Goal: Transaction & Acquisition: Obtain resource

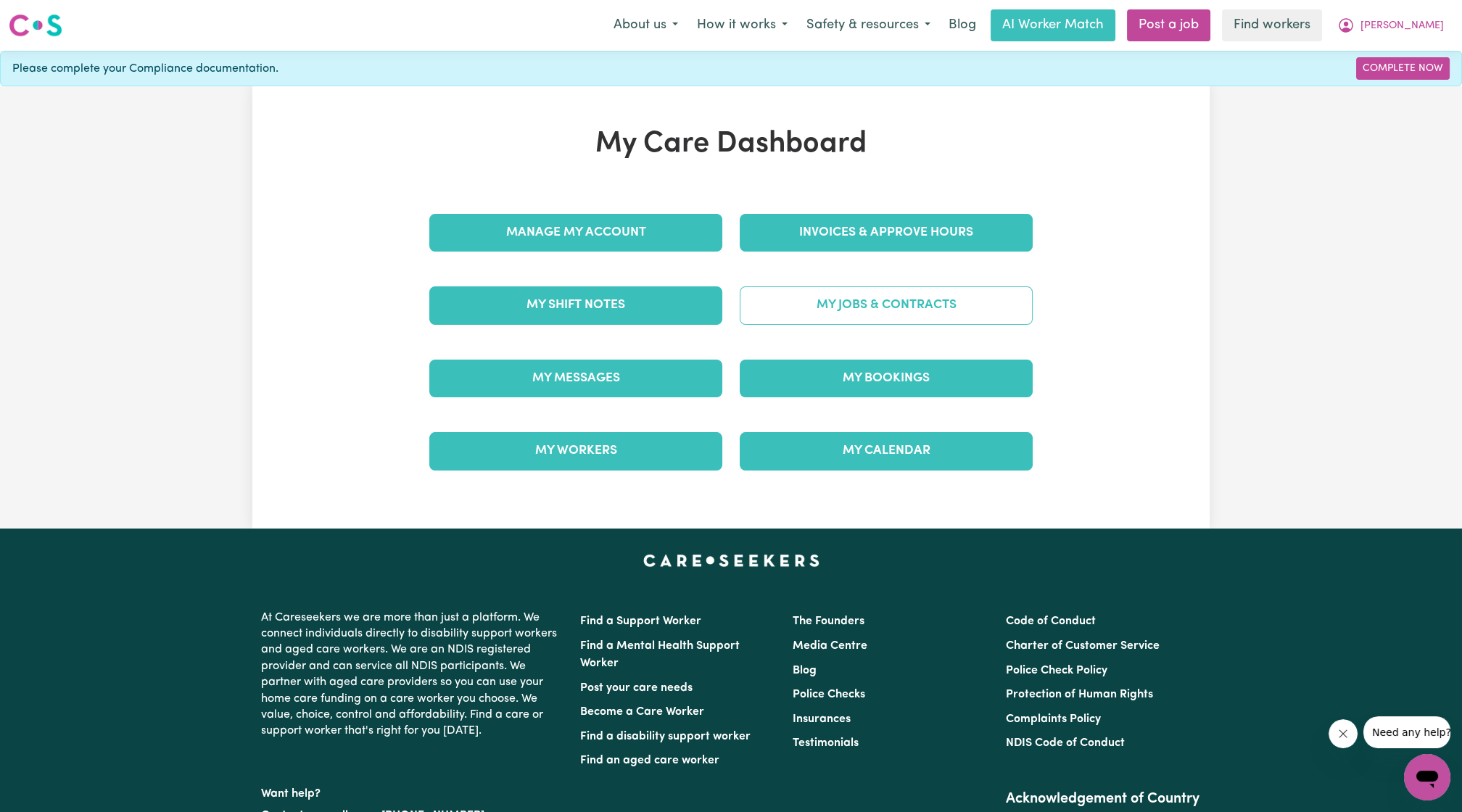
click at [824, 317] on link "My Jobs & Contracts" at bounding box center [885, 305] width 293 height 37
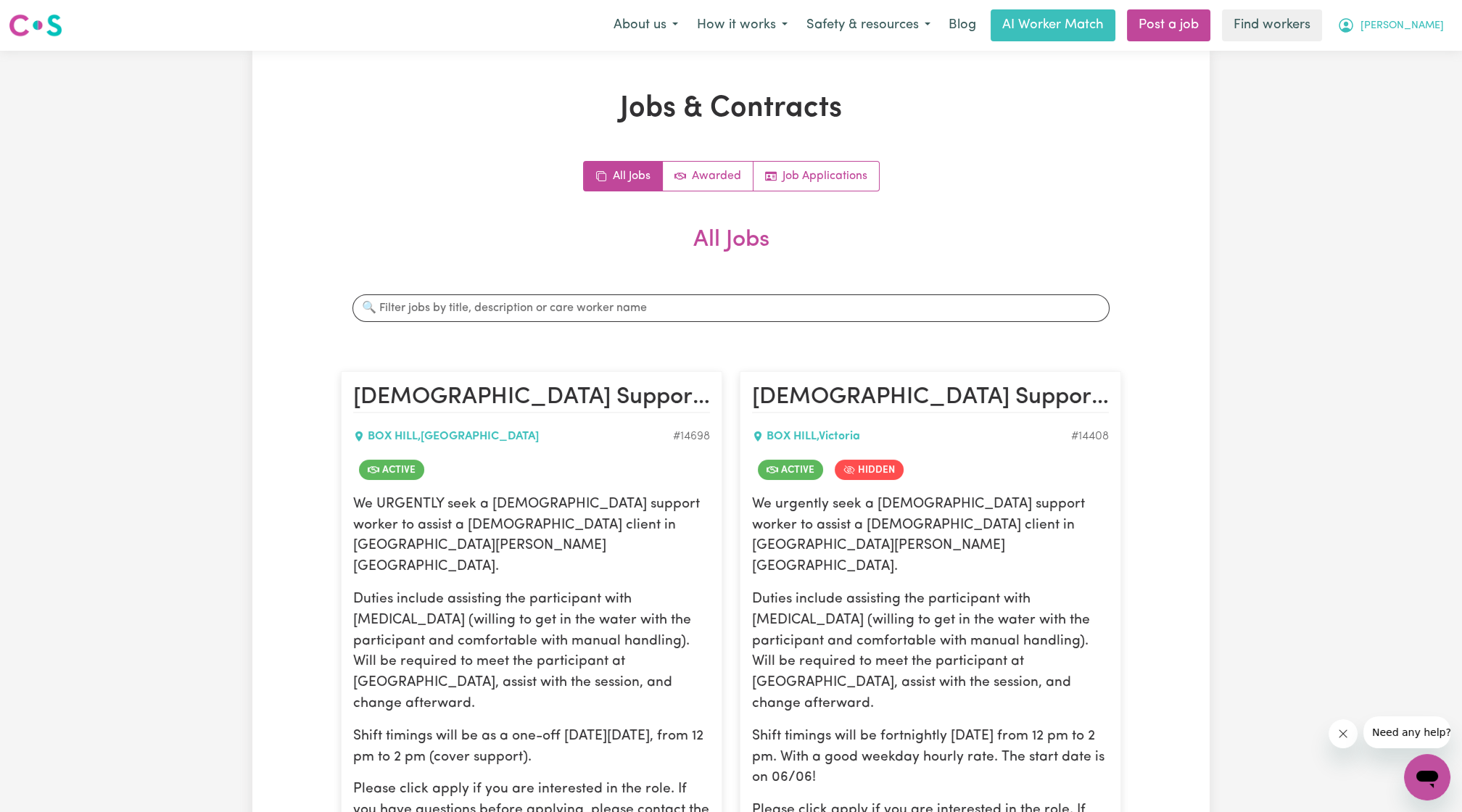
click at [1439, 28] on span "[PERSON_NAME]" at bounding box center [1402, 26] width 84 height 16
click at [1376, 60] on link "My Dashboard" at bounding box center [1395, 56] width 115 height 28
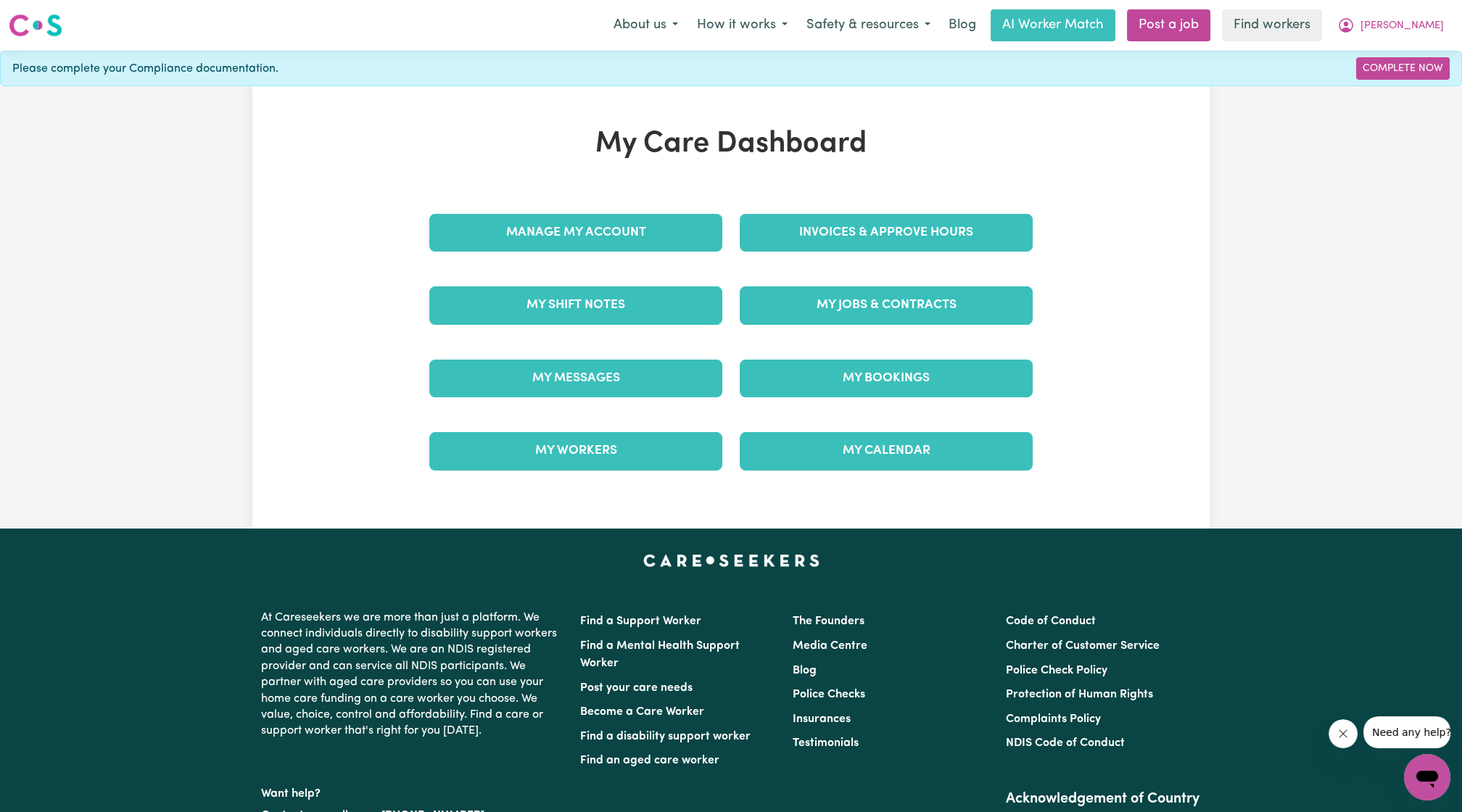
click at [941, 212] on div "Invoices & Approve Hours" at bounding box center [886, 233] width 311 height 73
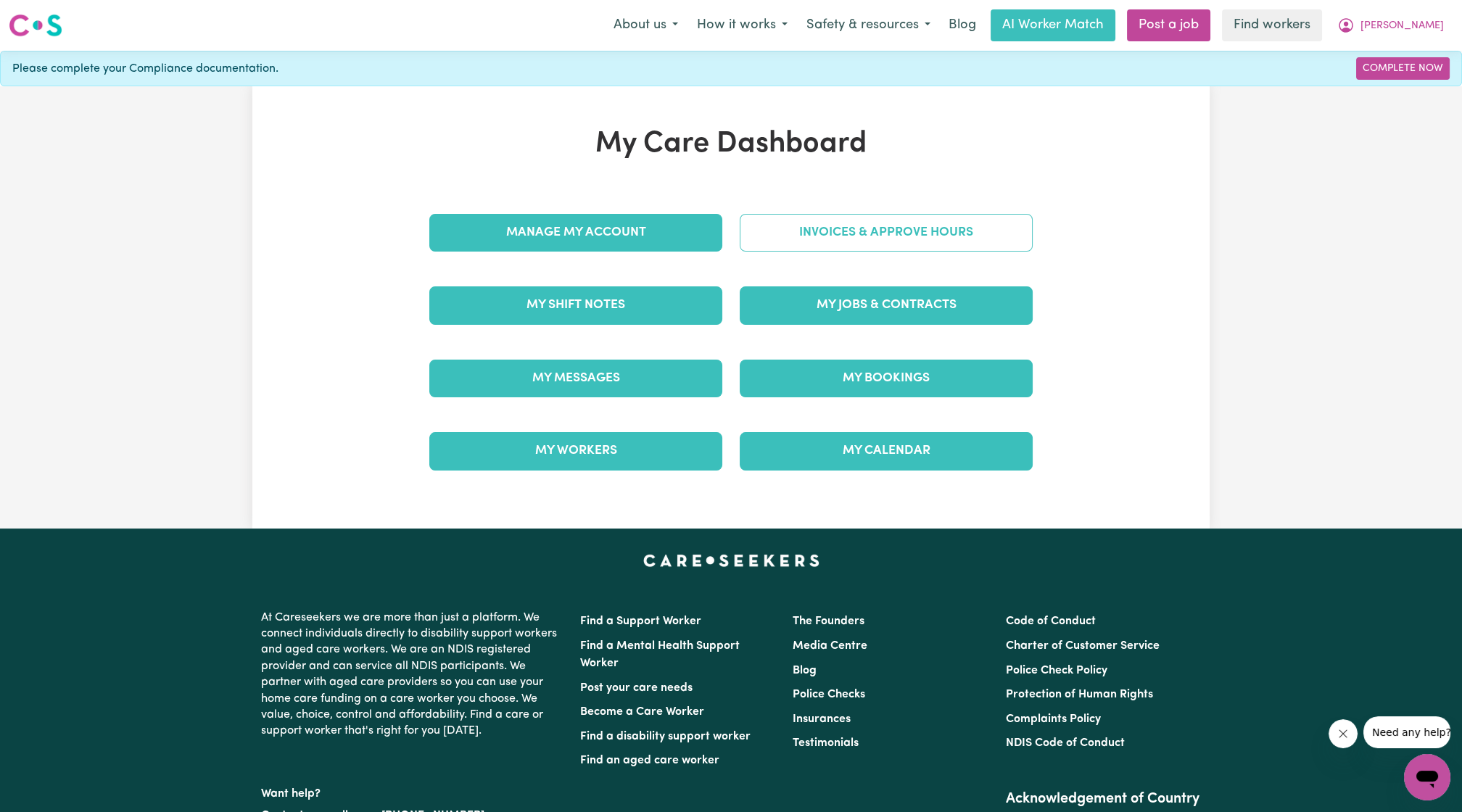
click at [928, 226] on link "Invoices & Approve Hours" at bounding box center [885, 232] width 293 height 37
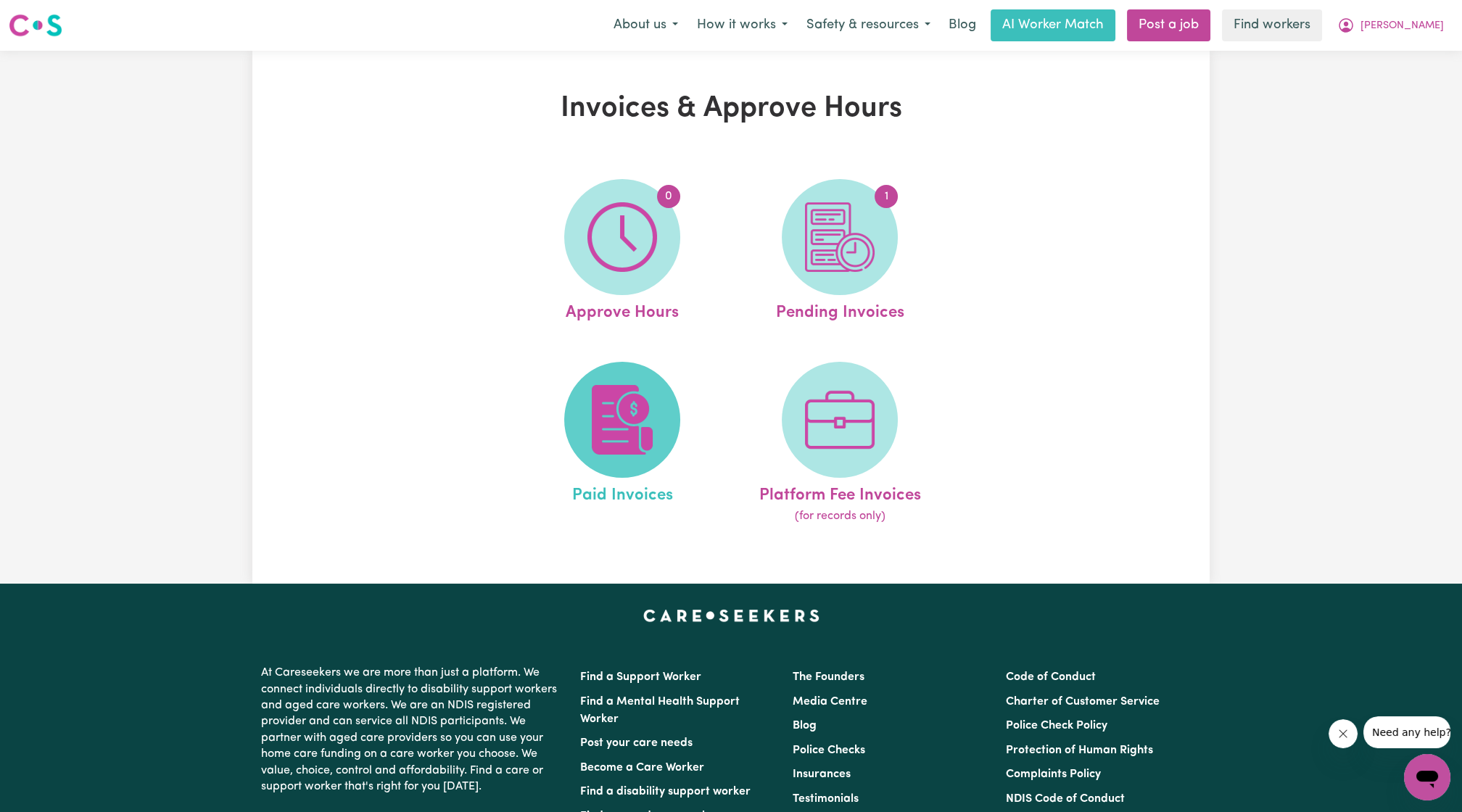
click at [645, 415] on img at bounding box center [622, 420] width 69 height 69
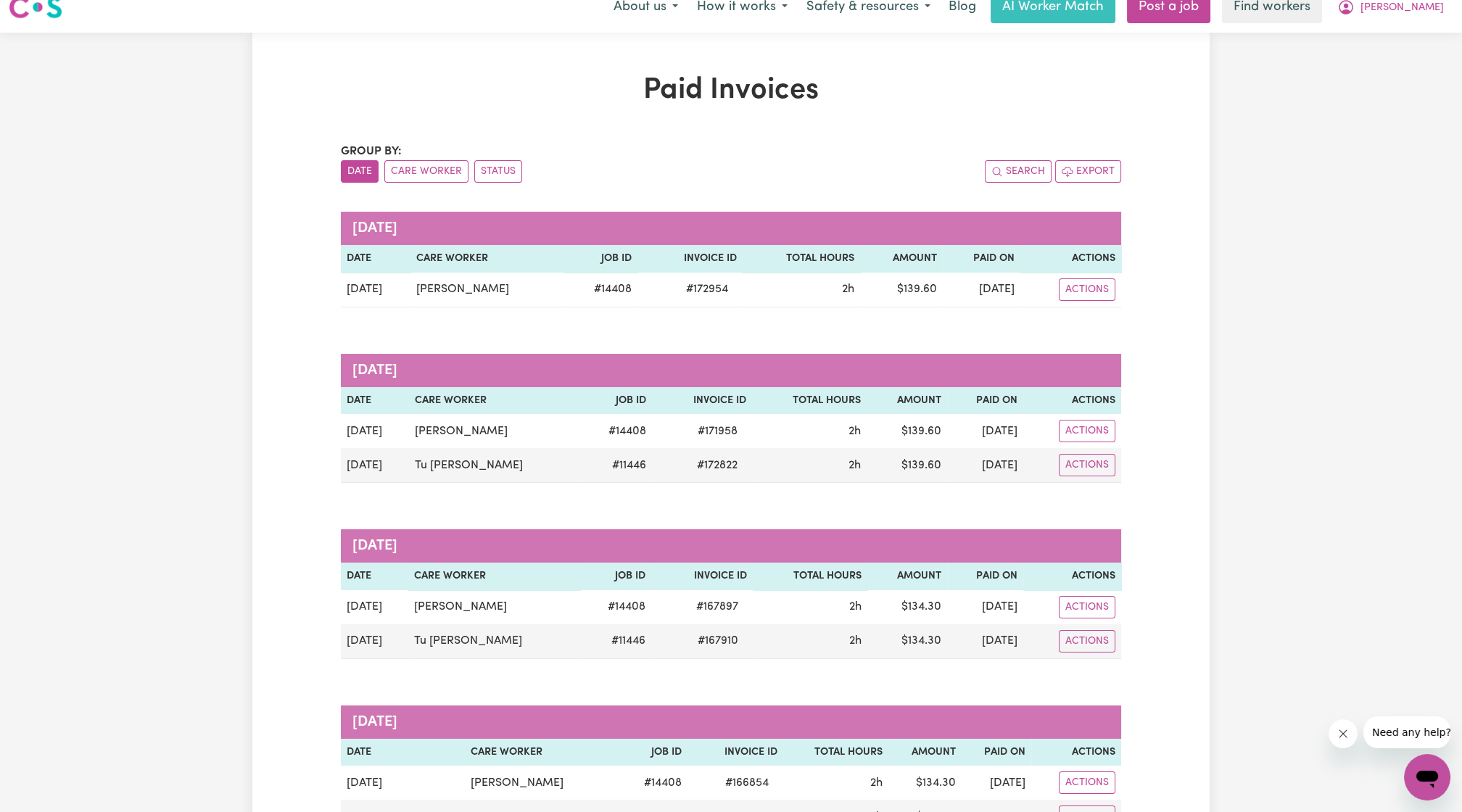
scroll to position [16, 0]
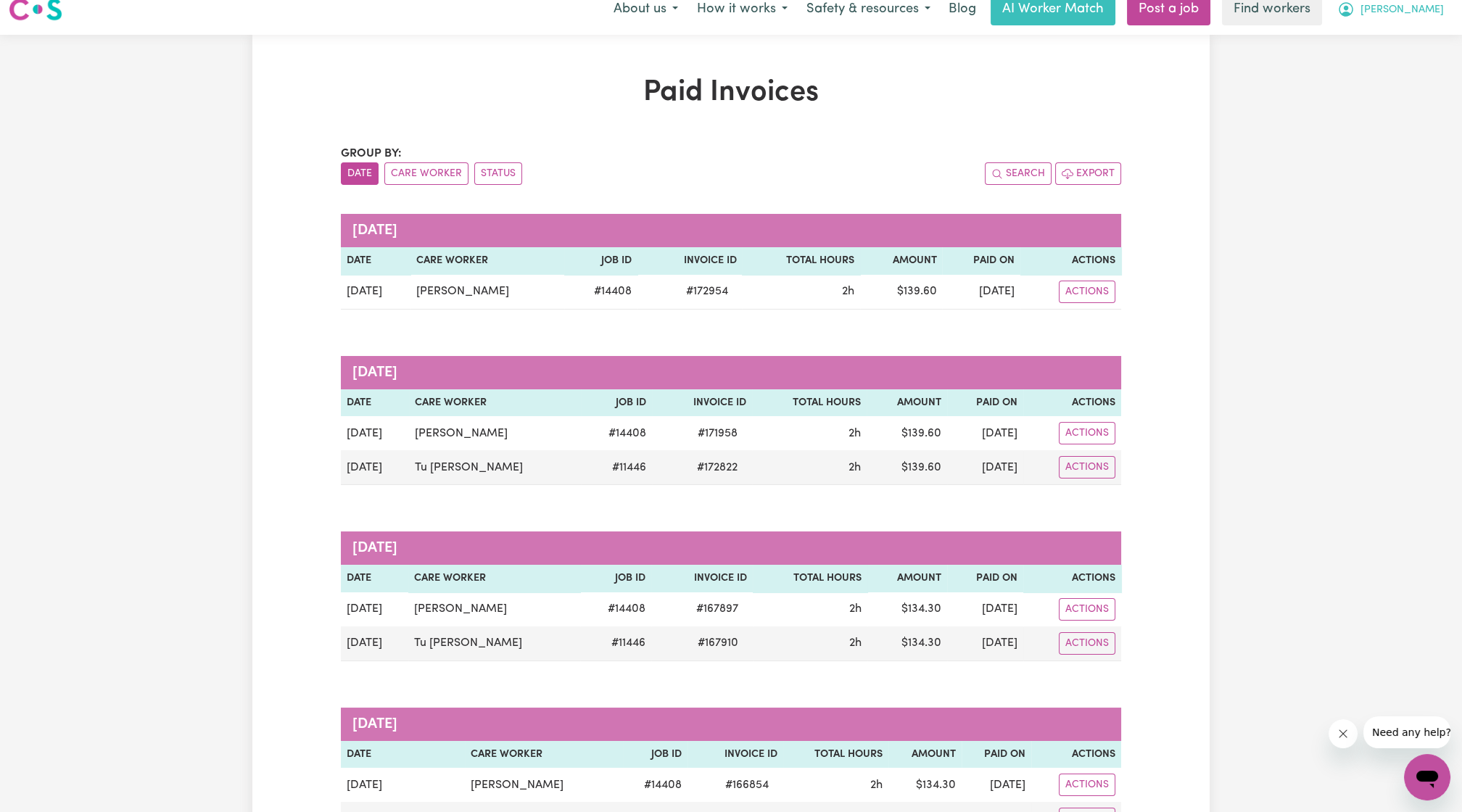
click at [1444, 8] on button "[PERSON_NAME]" at bounding box center [1390, 9] width 125 height 30
click at [1409, 33] on link "My Dashboard" at bounding box center [1395, 40] width 115 height 28
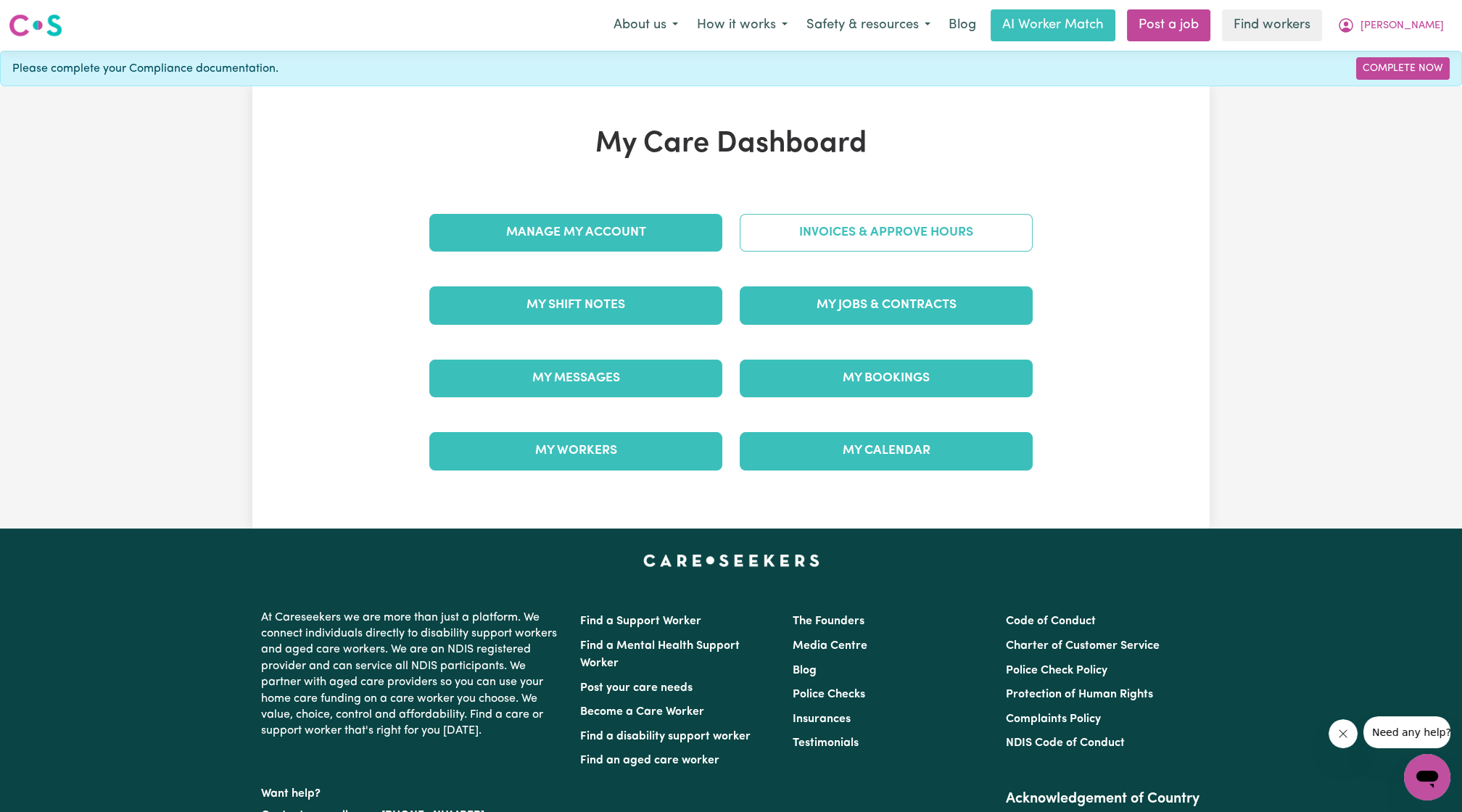
click at [944, 237] on link "Invoices & Approve Hours" at bounding box center [885, 232] width 293 height 37
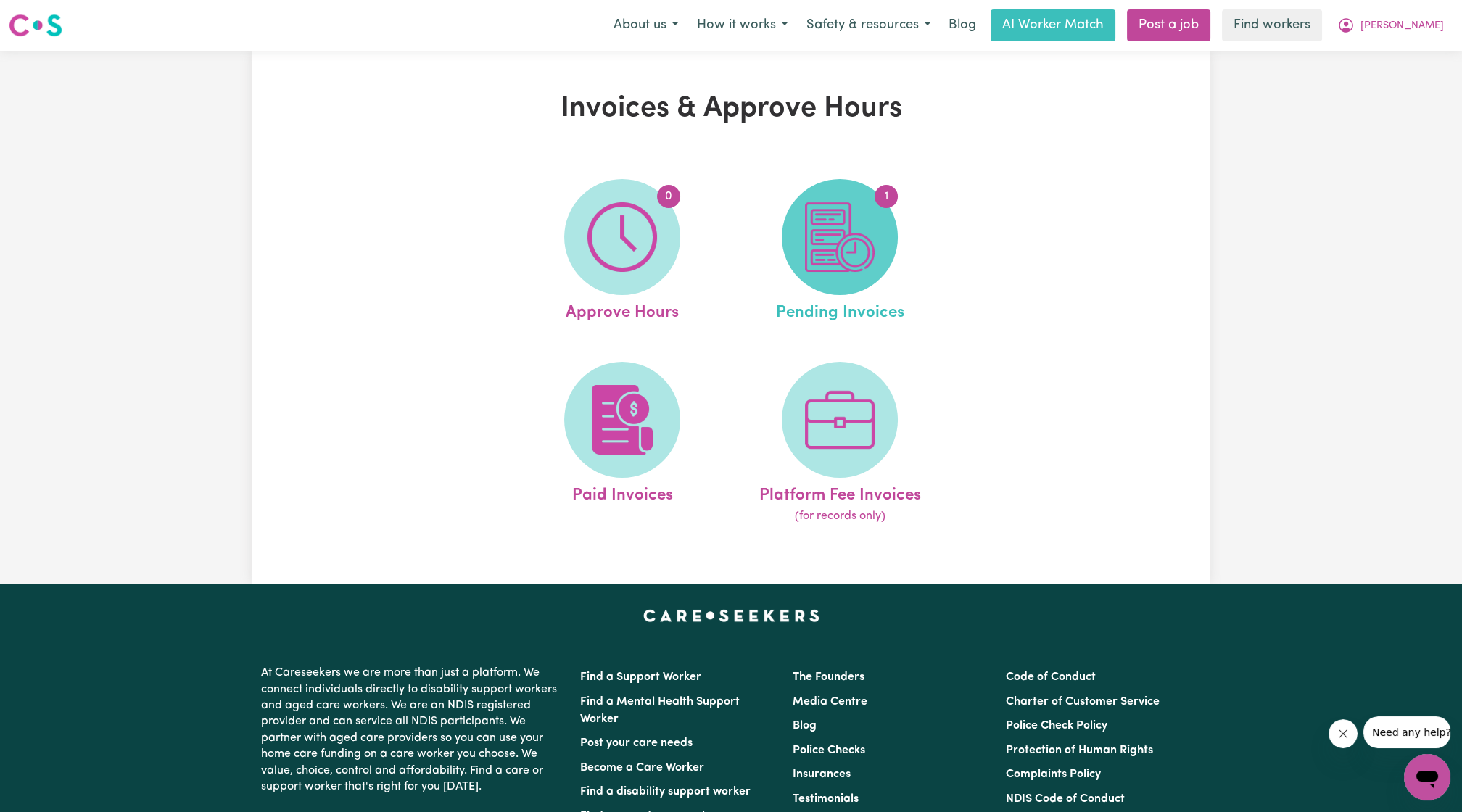
click at [877, 244] on span "1" at bounding box center [840, 237] width 116 height 116
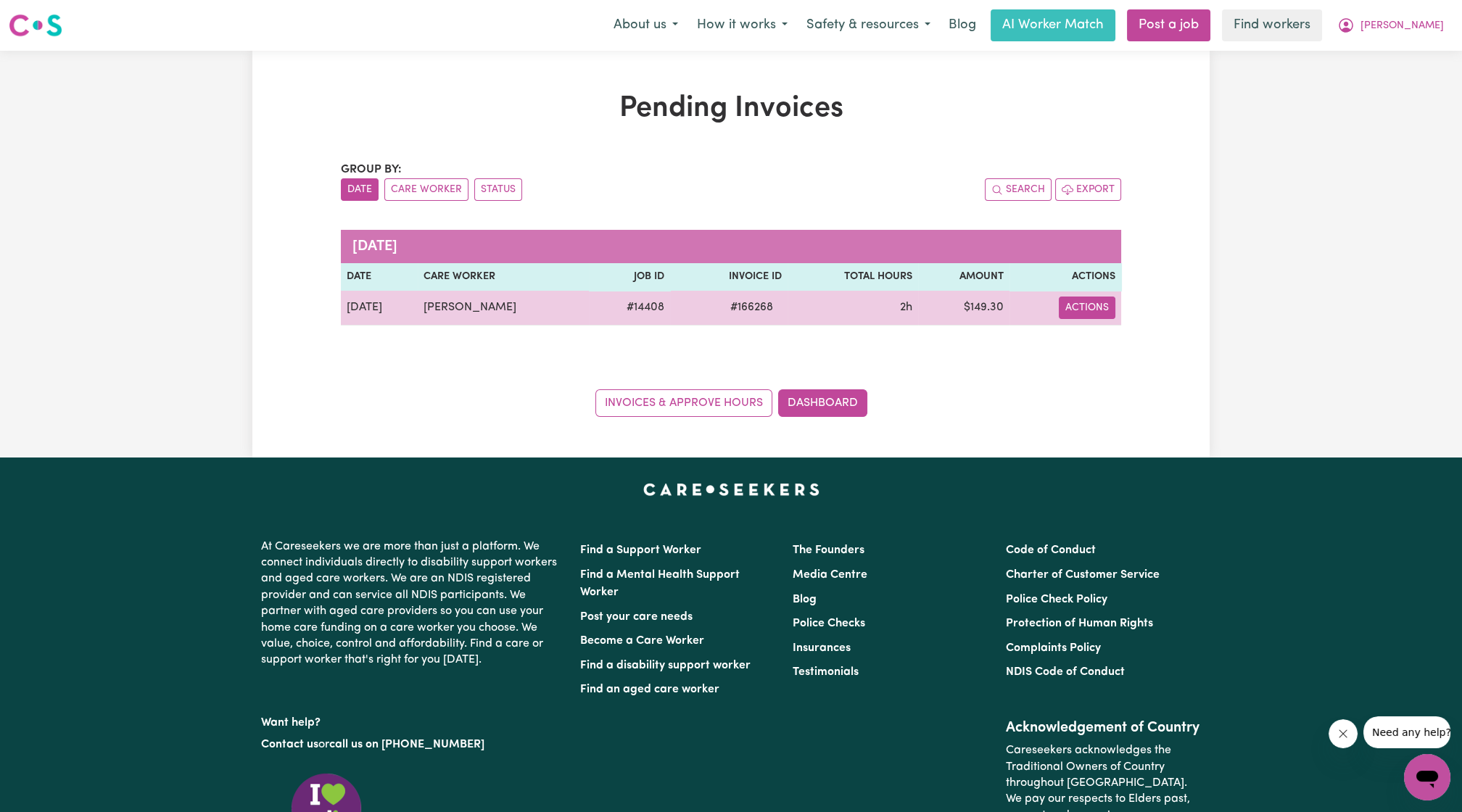
click at [1100, 311] on button "Actions" at bounding box center [1087, 307] width 57 height 22
click at [1103, 336] on link "Download Invoice" at bounding box center [1132, 341] width 133 height 29
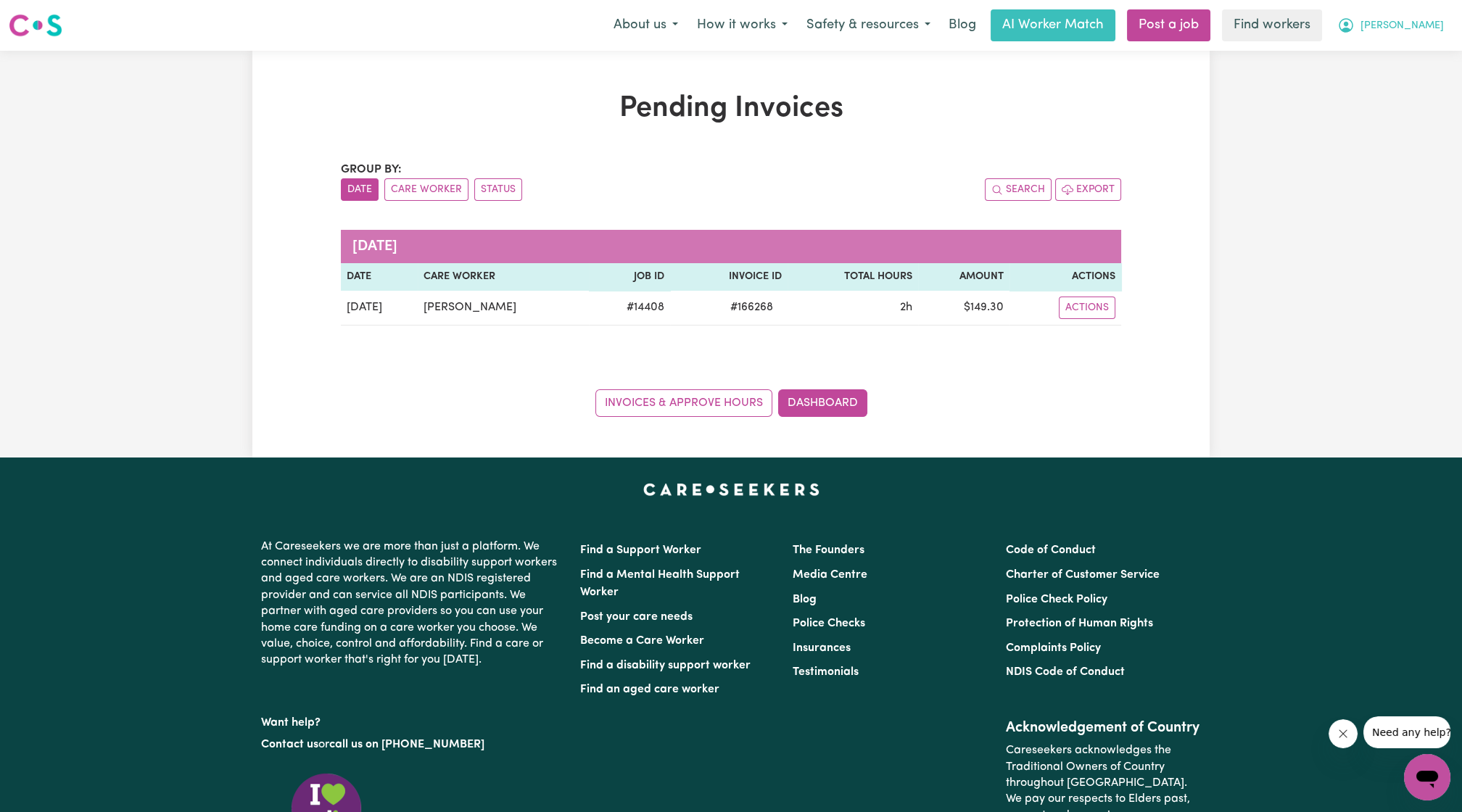
click at [1354, 23] on icon "My Account" at bounding box center [1346, 26] width 18 height 18
click at [1371, 91] on link "Logout" at bounding box center [1395, 83] width 115 height 28
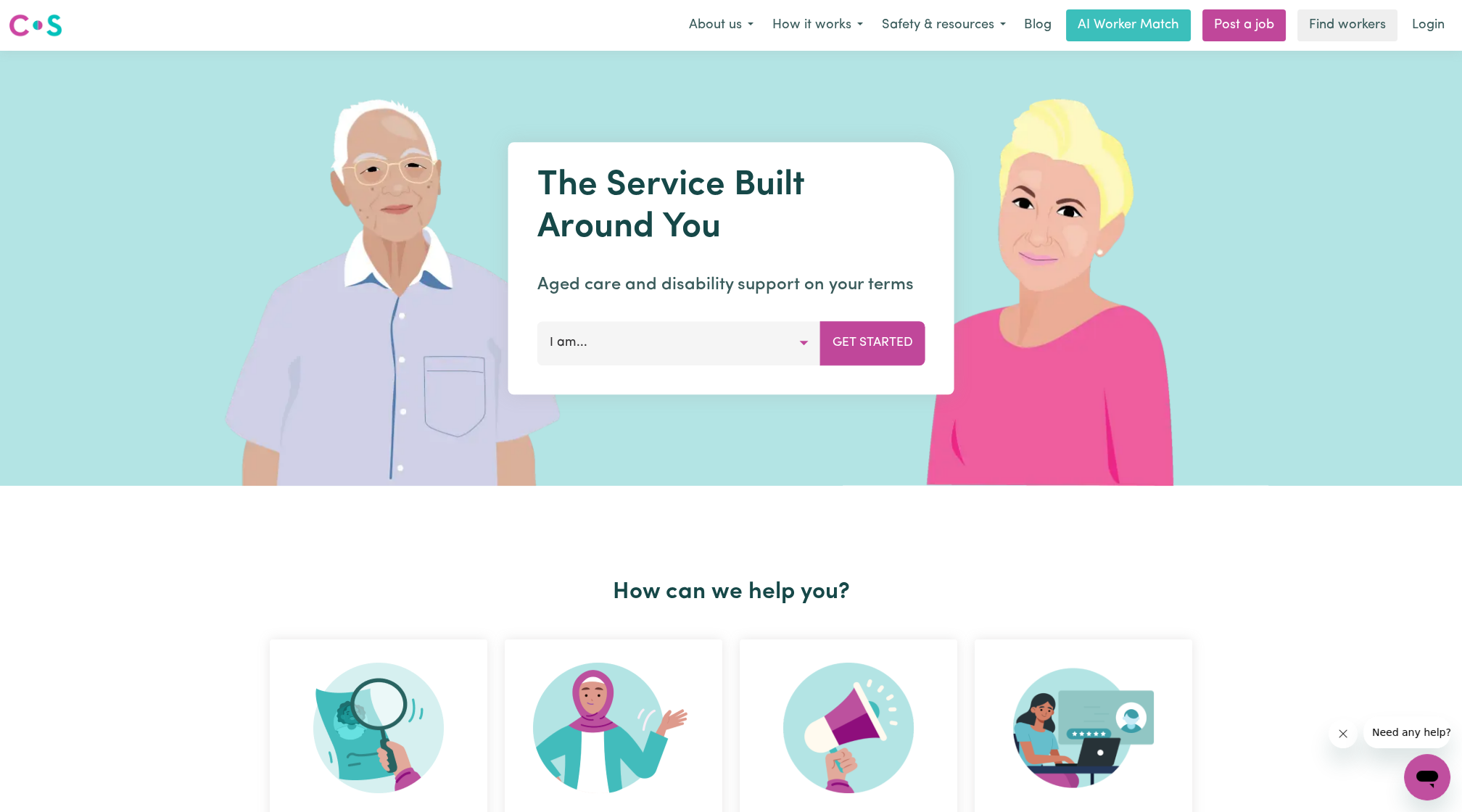
click at [1459, 36] on div "Menu About us How it works Safety & resources Blog AI Worker Match Post a job F…" at bounding box center [731, 25] width 1462 height 33
click at [1444, 29] on link "Login" at bounding box center [1428, 26] width 50 height 32
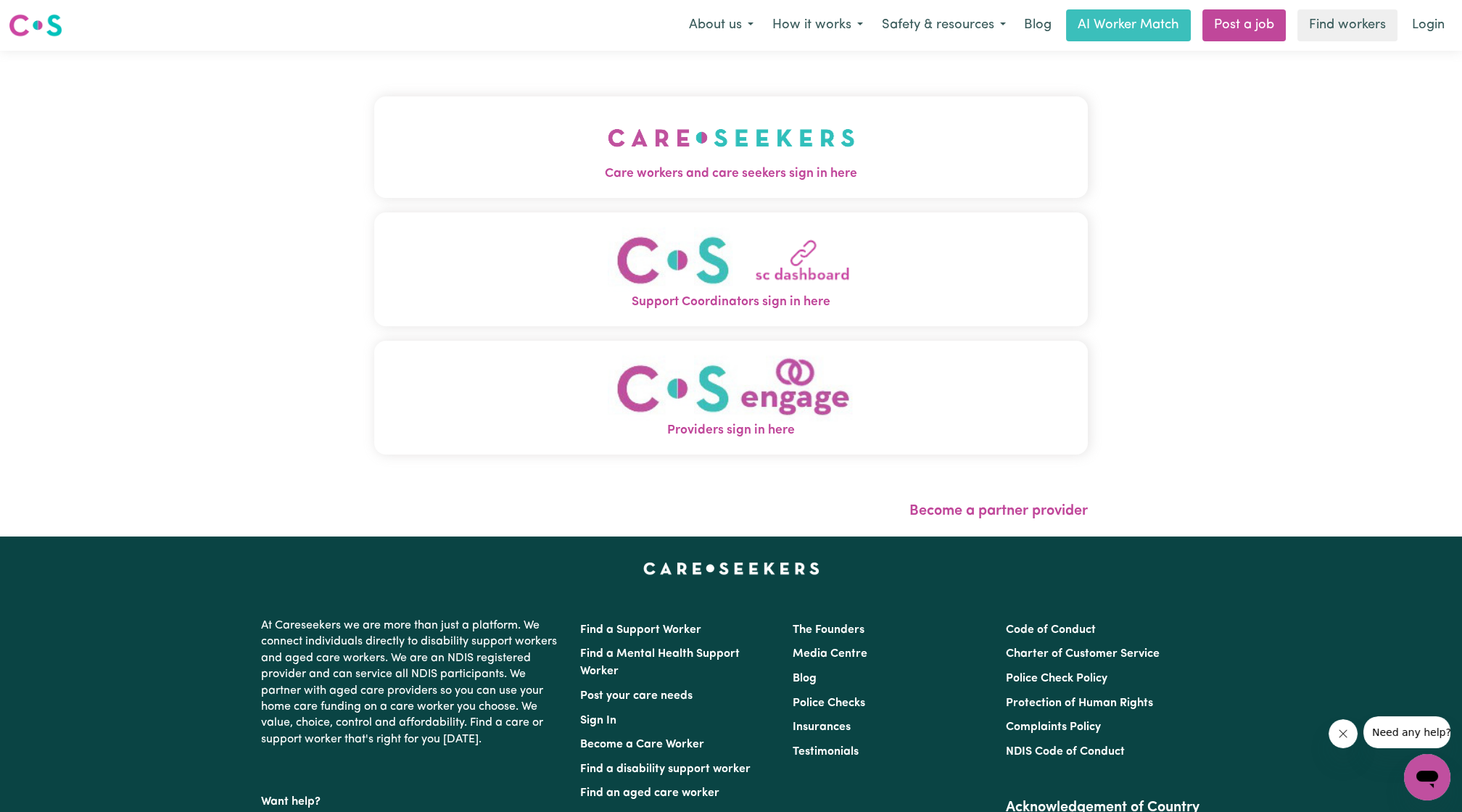
click at [857, 162] on button "Care workers and care seekers sign in here" at bounding box center [731, 147] width 714 height 101
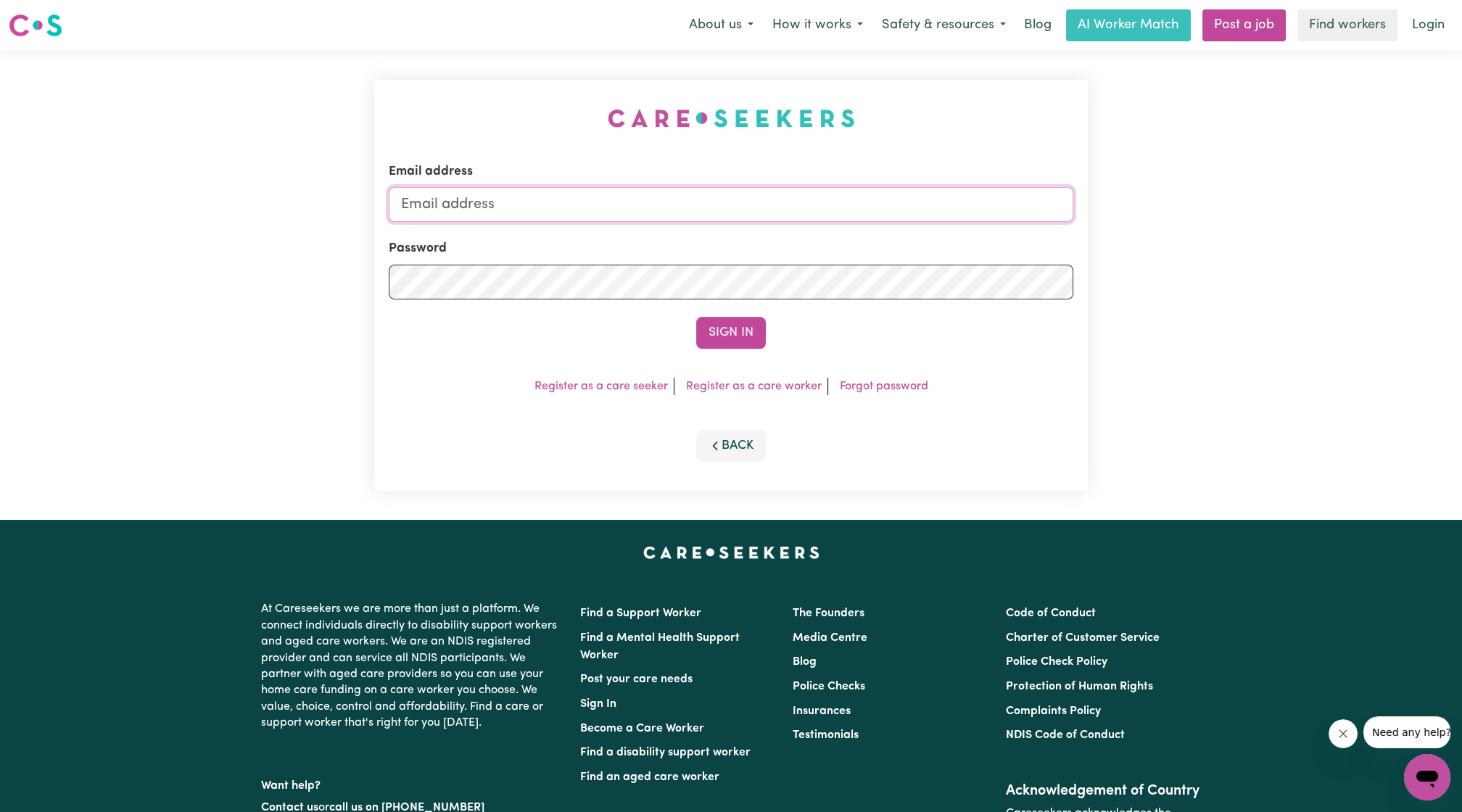
click at [763, 202] on input "Email address" at bounding box center [731, 204] width 684 height 35
click at [805, 270] on form "Email address [EMAIL_ADDRESS][PERSON_NAME][DOMAIN_NAME] Password Sign In" at bounding box center [731, 255] width 684 height 186
type input "[EMAIL_ADDRESS][DOMAIN_NAME]"
click at [696, 317] on button "Sign In" at bounding box center [731, 333] width 69 height 32
